Goal: Use online tool/utility: Utilize a website feature to perform a specific function

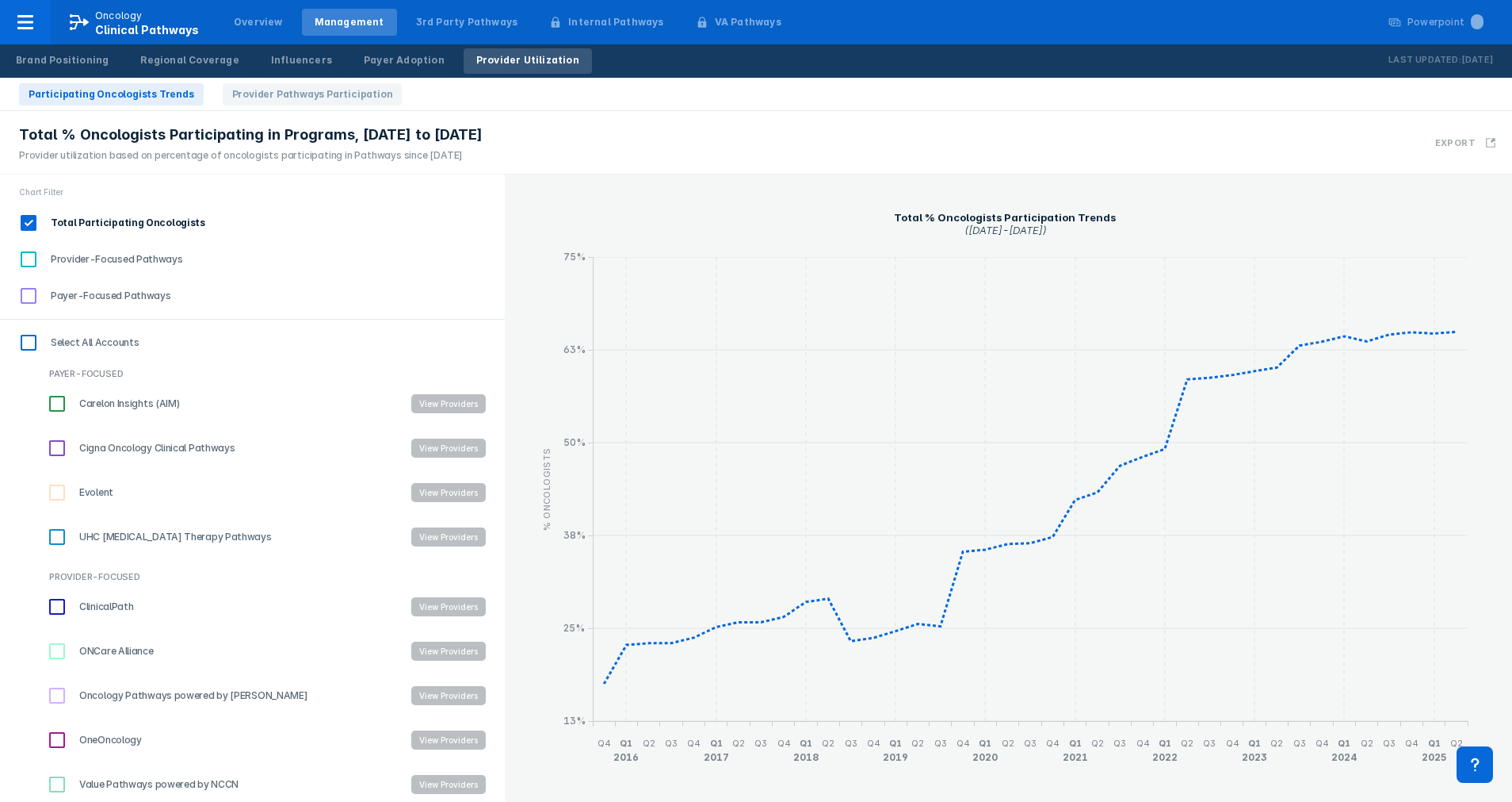
click at [60, 737] on input "OneOncology" at bounding box center [57, 740] width 27 height 27
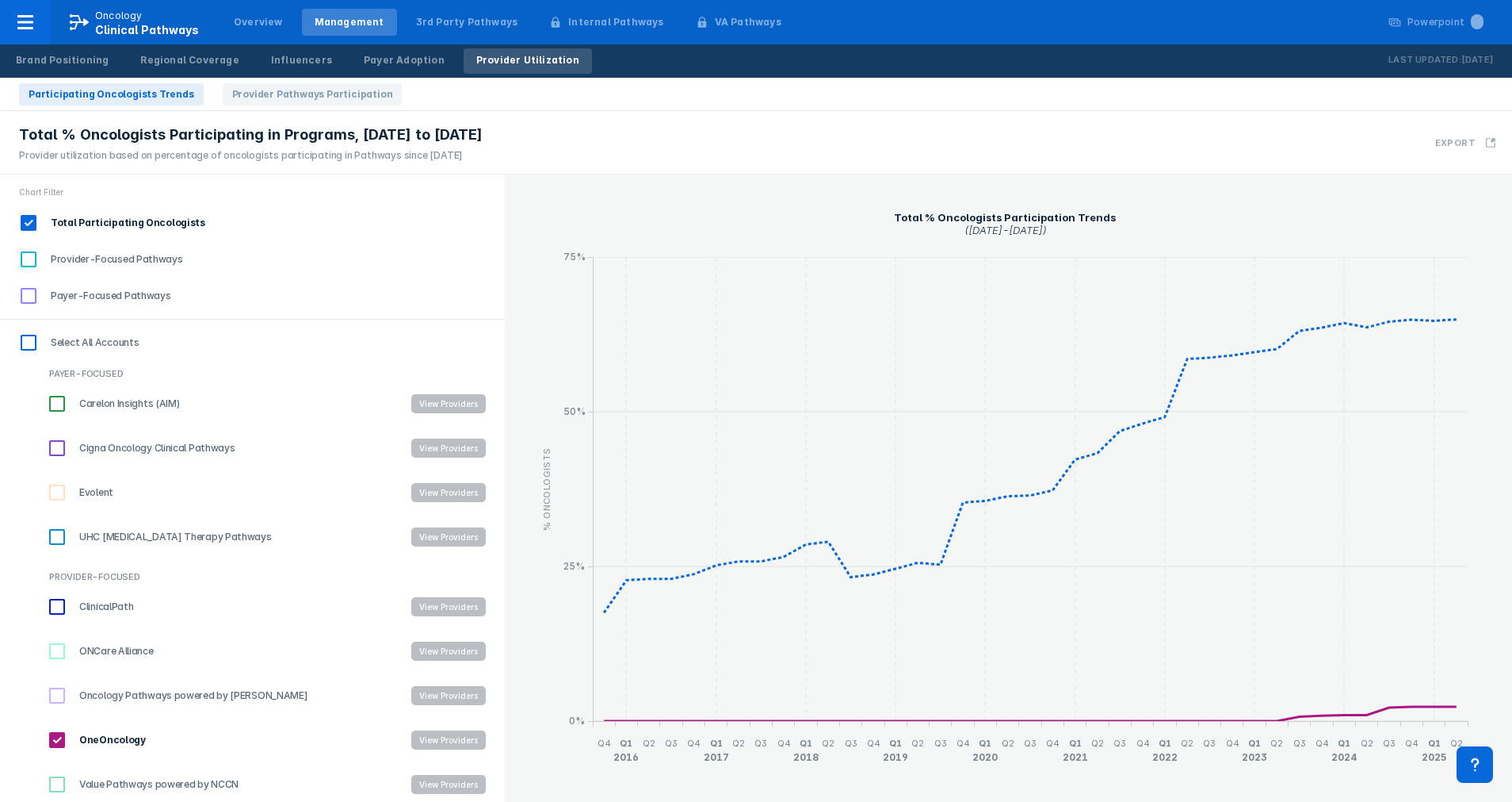
click at [430, 730] on button "View Providers" at bounding box center [448, 740] width 74 height 19
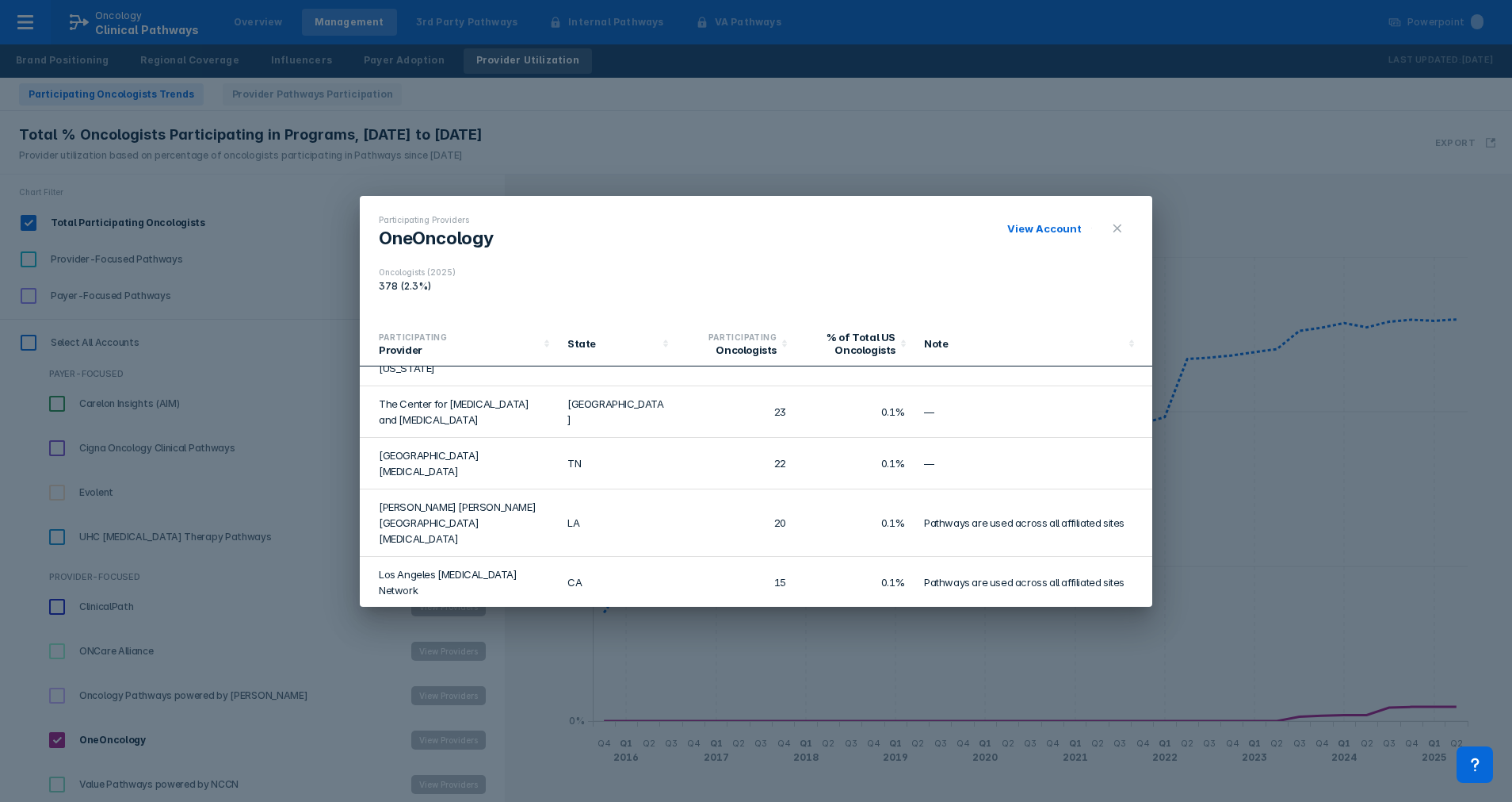
scroll to position [355, 0]
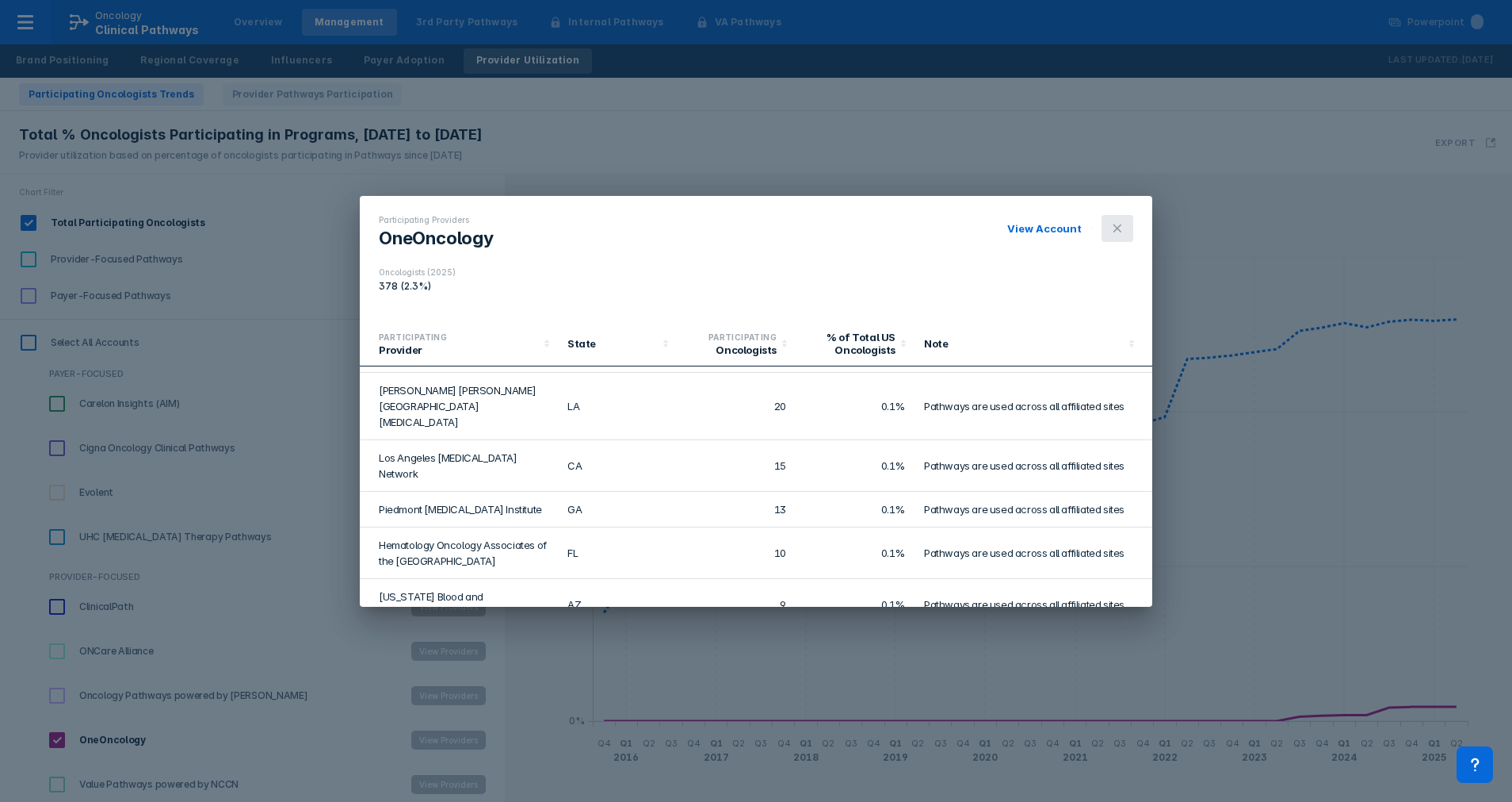
click at [1121, 222] on icon at bounding box center [1117, 228] width 13 height 13
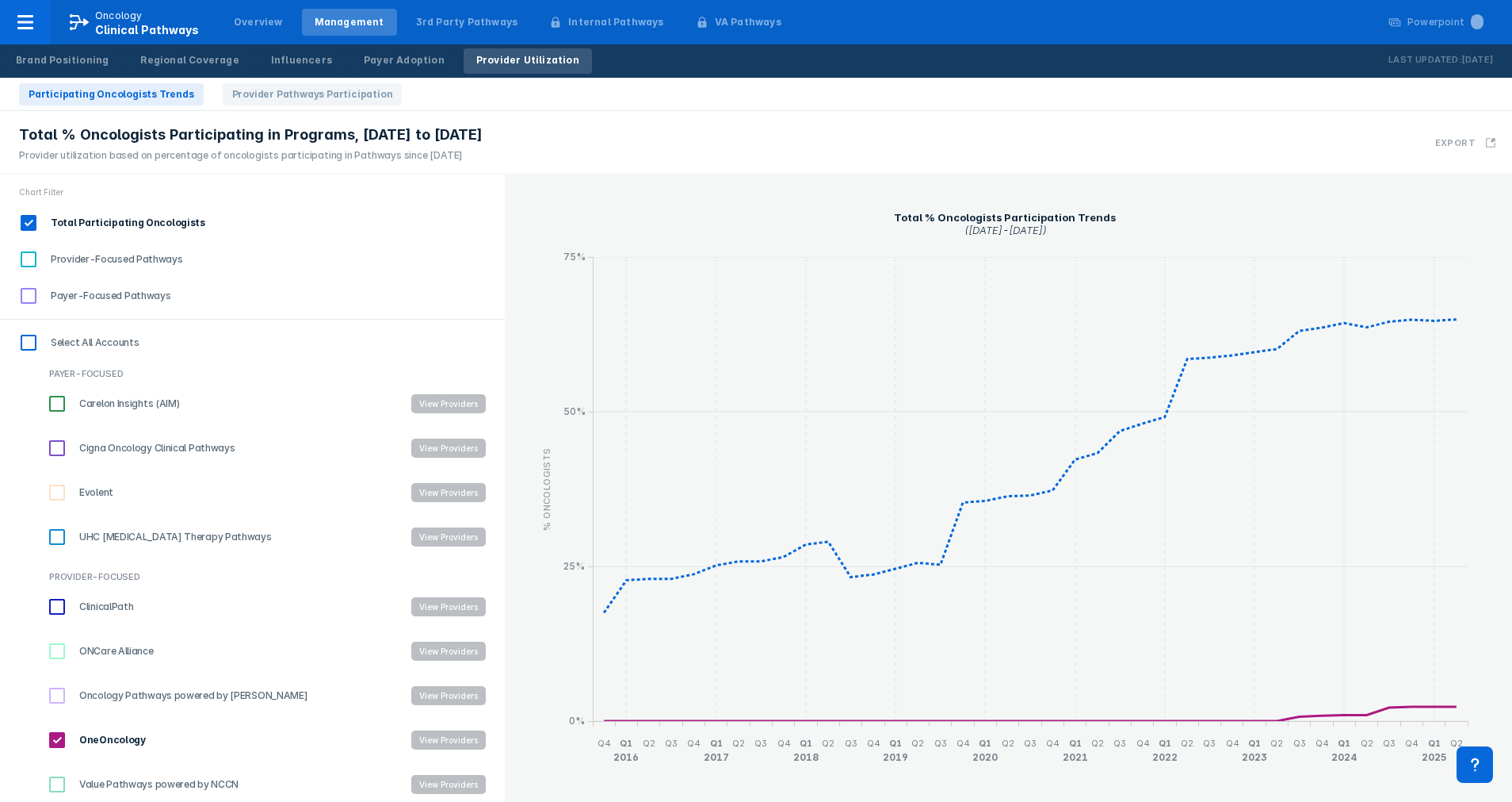
scroll to position [5, 0]
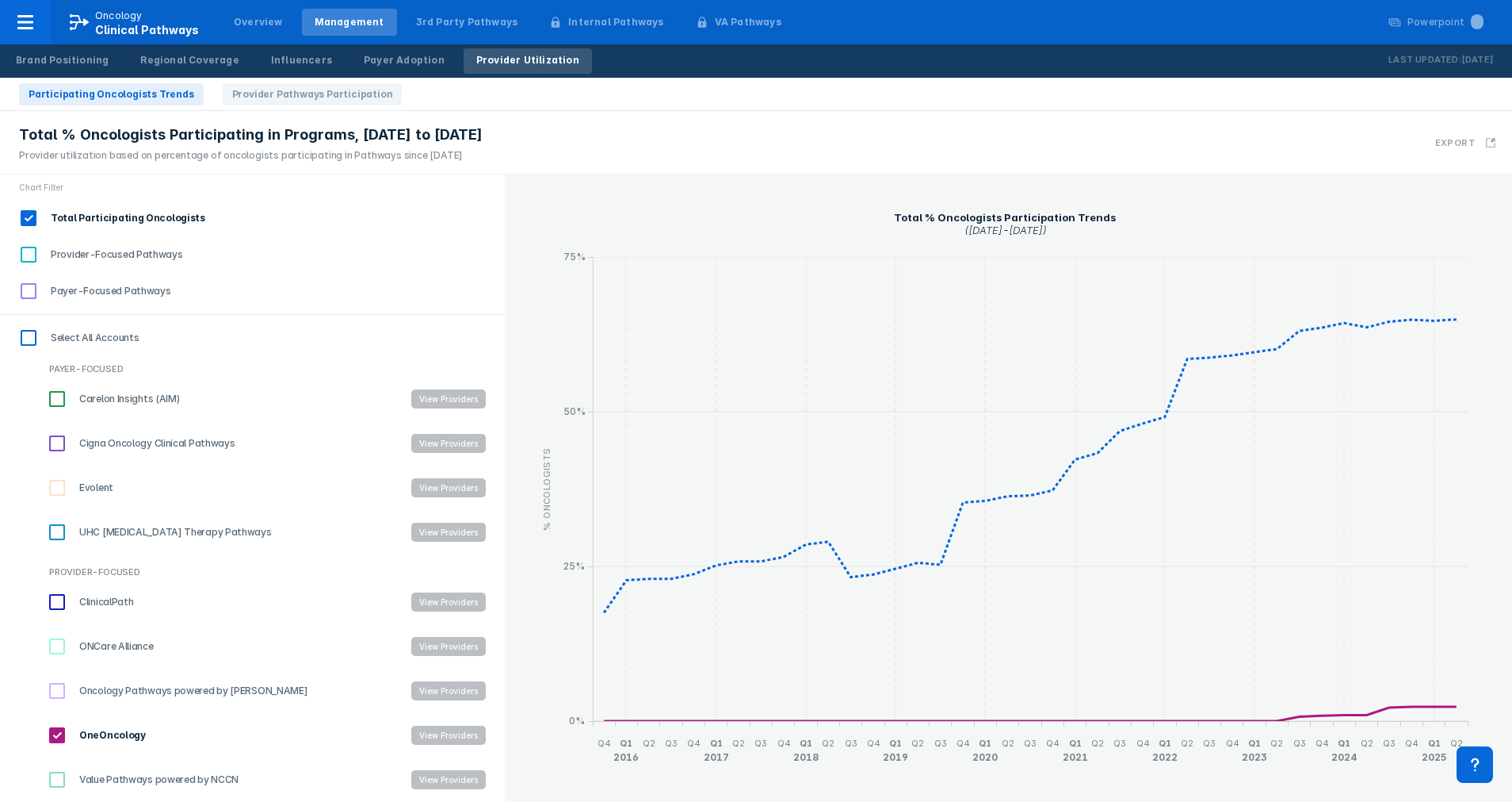
click at [61, 732] on input "OneOncology" at bounding box center [57, 736] width 27 height 27
checkbox input "false"
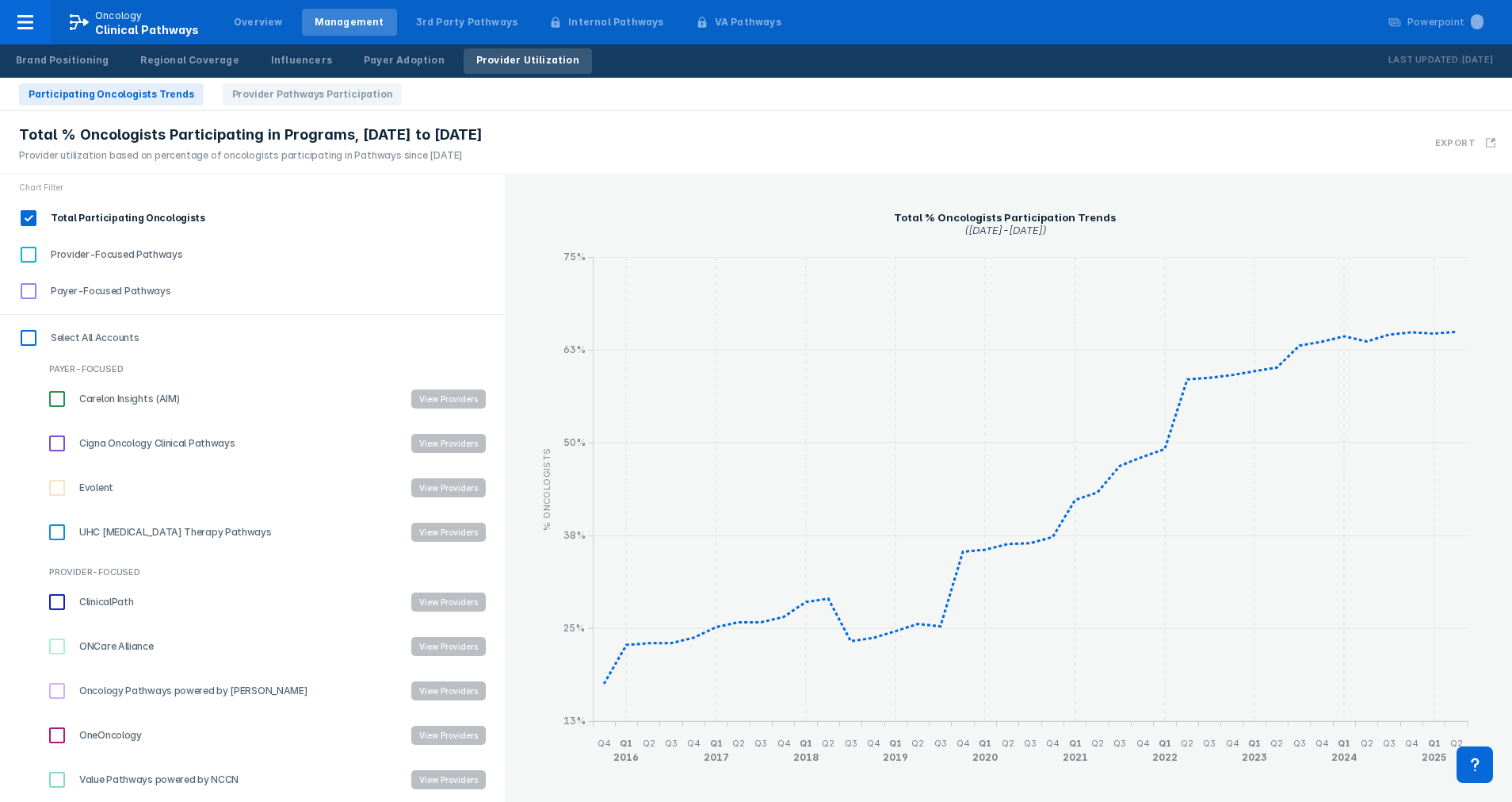
click at [29, 251] on input "Provider-Focused Pathways" at bounding box center [29, 255] width 27 height 27
checkbox input "true"
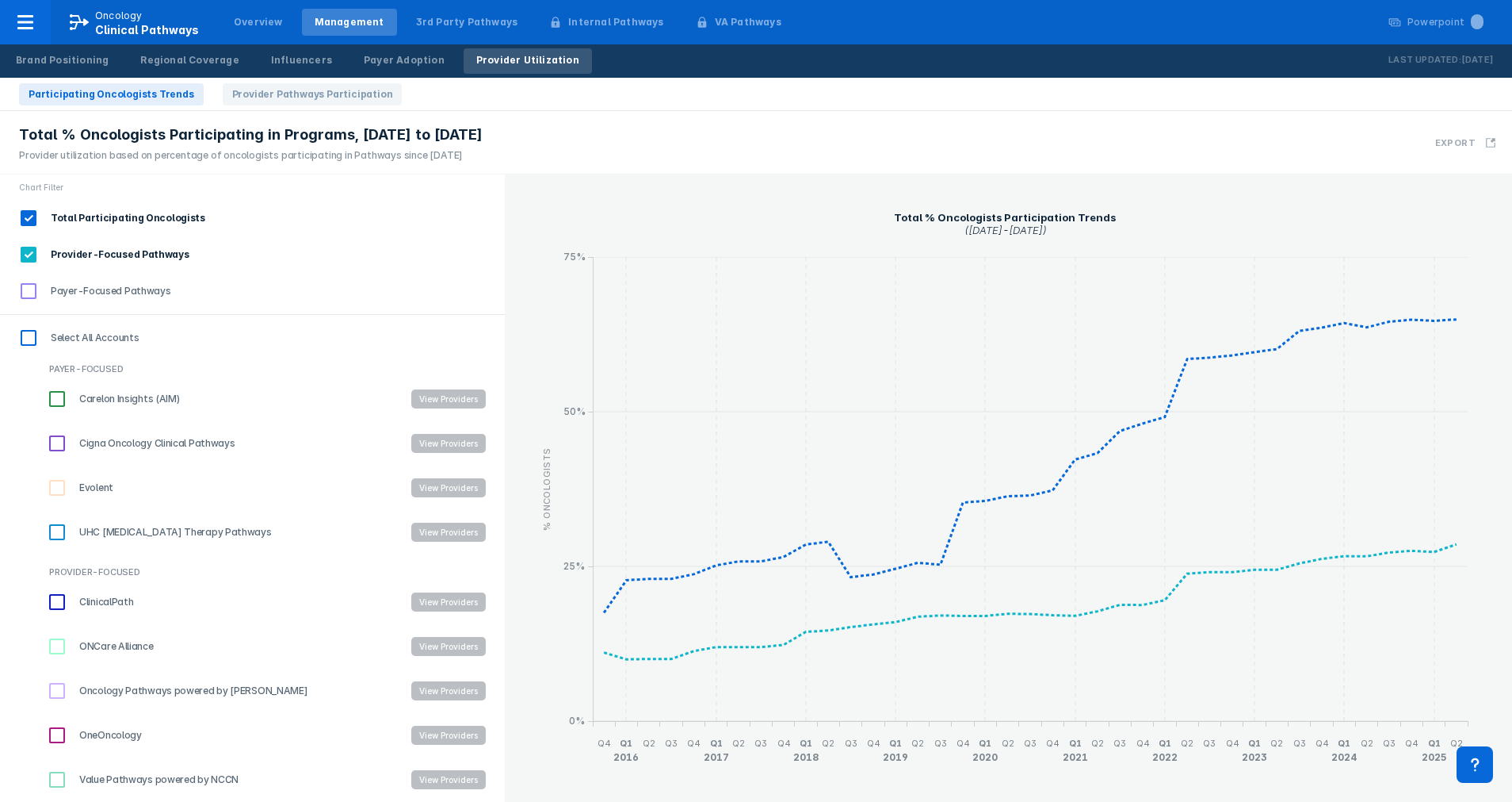
scroll to position [0, 0]
